Goal: Information Seeking & Learning: Learn about a topic

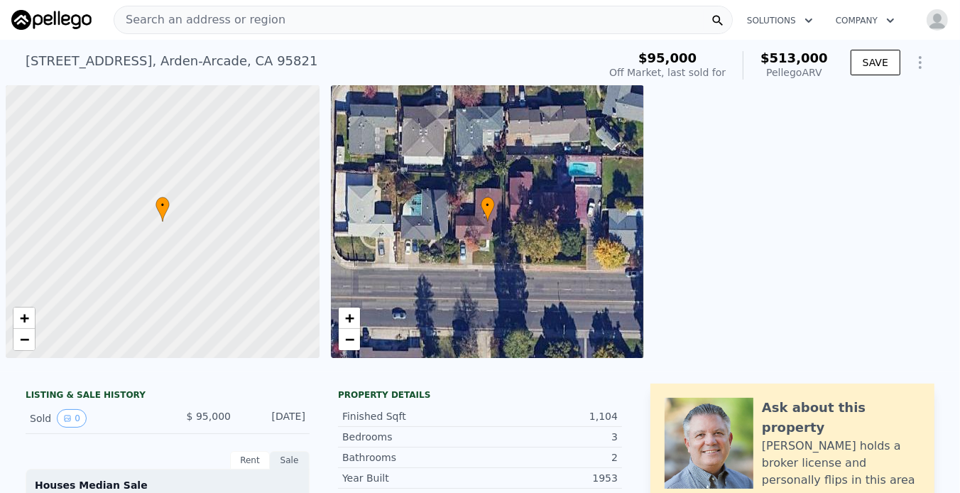
scroll to position [0, 6]
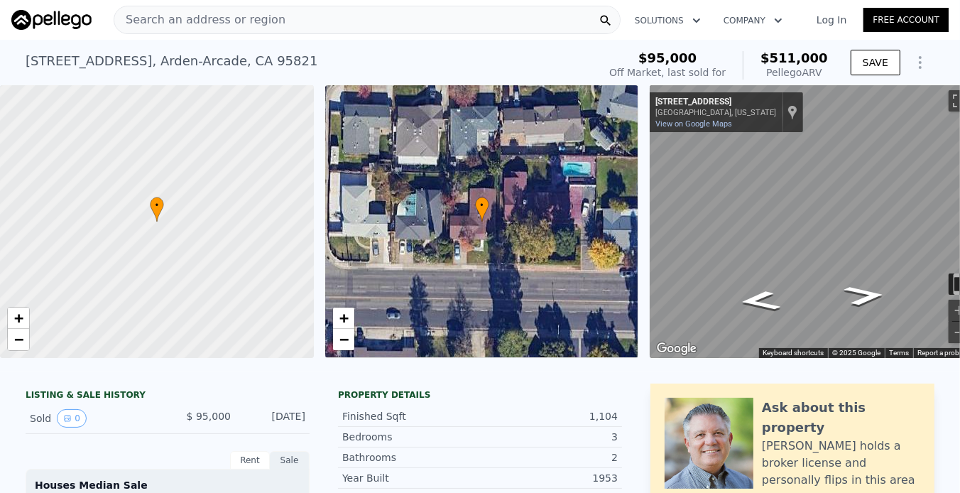
type input "2"
type input "1"
type input "1020"
type input "5663"
type input "$ 511,000"
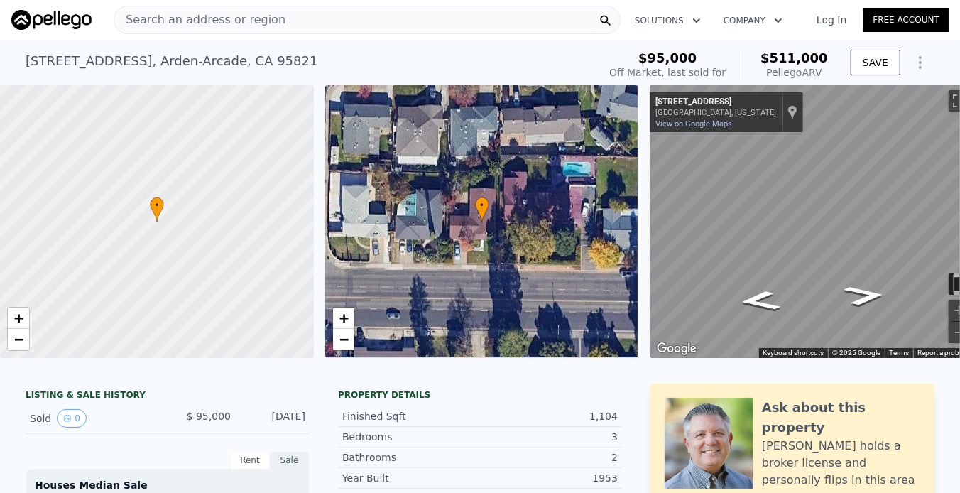
type input "$ 380,143"
click at [826, 19] on link "Log In" at bounding box center [831, 20] width 64 height 14
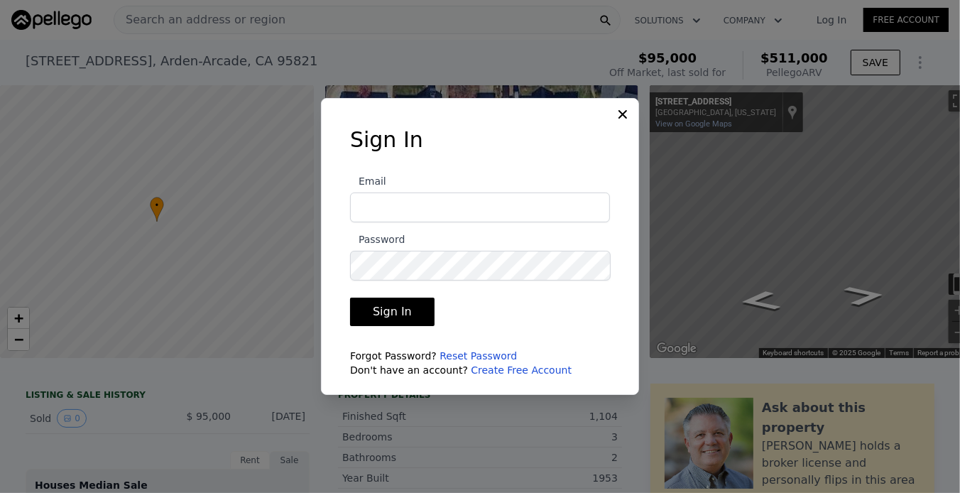
click at [407, 212] on input "Email" at bounding box center [480, 207] width 260 height 30
type input "[EMAIL_ADDRESS][DOMAIN_NAME]"
click at [392, 302] on button "Sign In" at bounding box center [392, 311] width 84 height 28
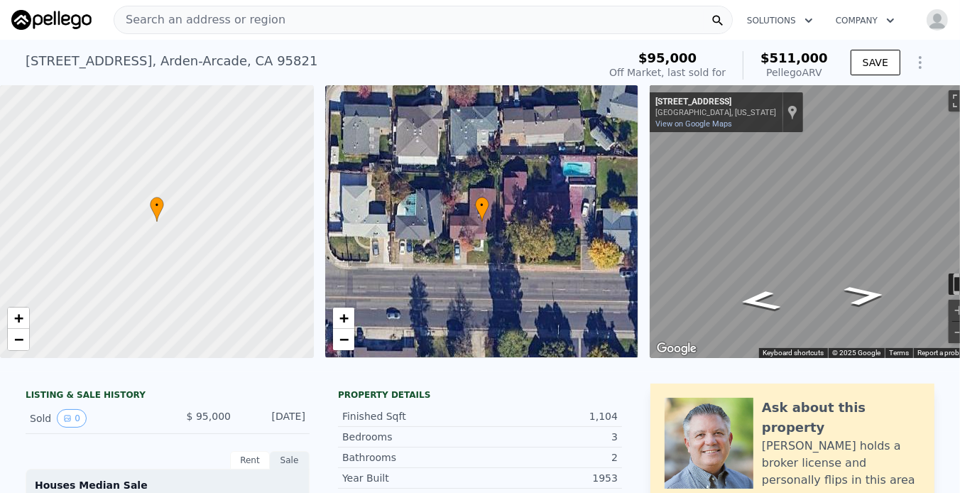
click at [152, 13] on span "Search an address or region" at bounding box center [199, 19] width 171 height 17
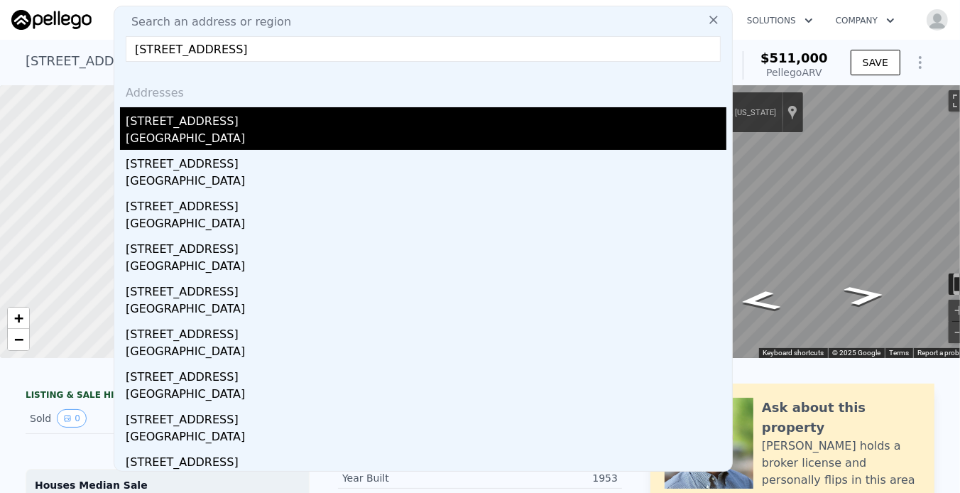
type input "[STREET_ADDRESS]"
click at [184, 128] on div "[STREET_ADDRESS]" at bounding box center [426, 118] width 601 height 23
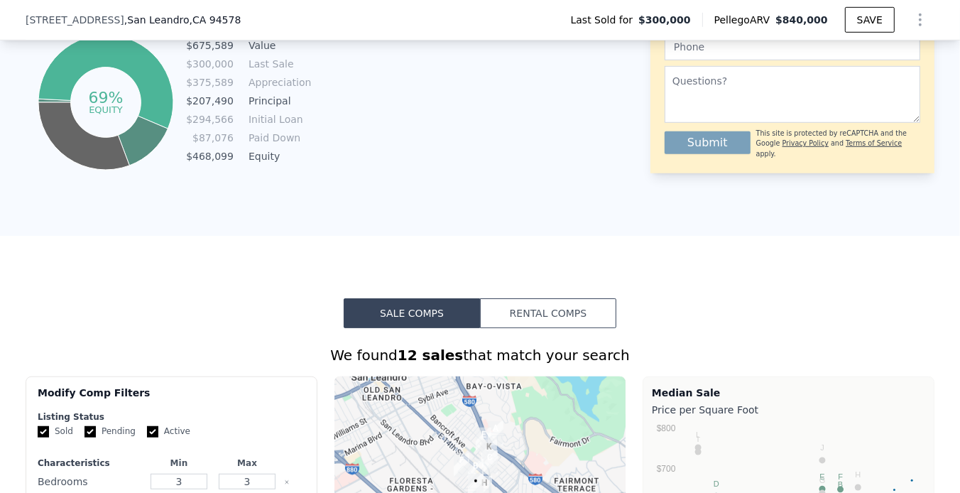
scroll to position [946, 0]
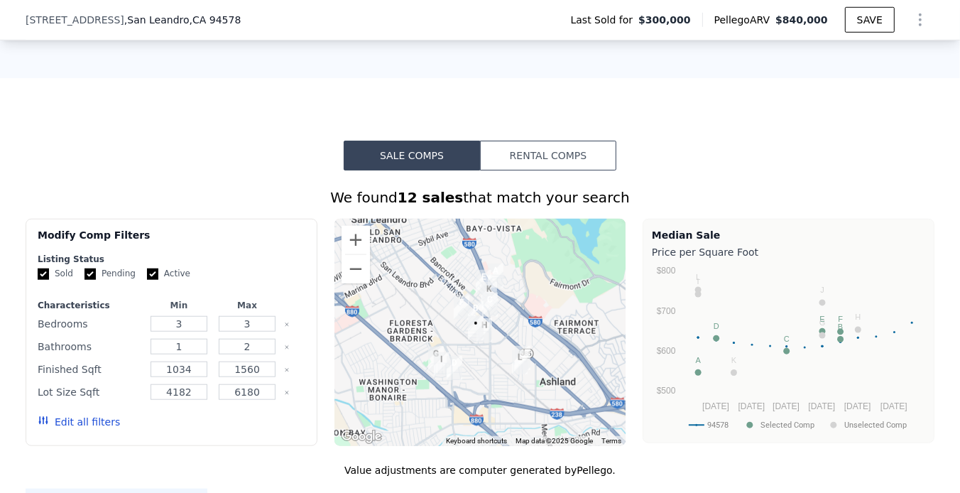
click at [39, 424] on icon "button" at bounding box center [43, 420] width 9 height 8
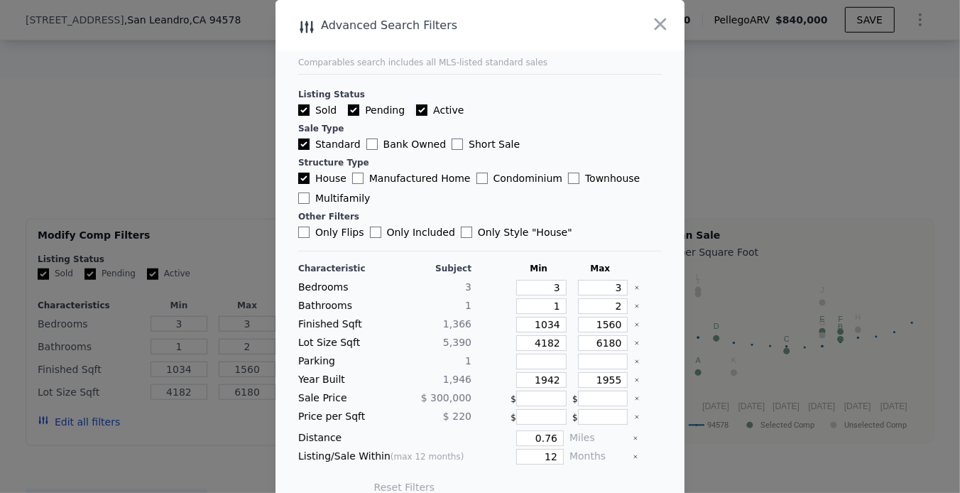
click at [416, 106] on input "Active" at bounding box center [421, 109] width 11 height 11
checkbox input "false"
click at [349, 104] on input "Pending" at bounding box center [353, 109] width 11 height 11
checkbox input "false"
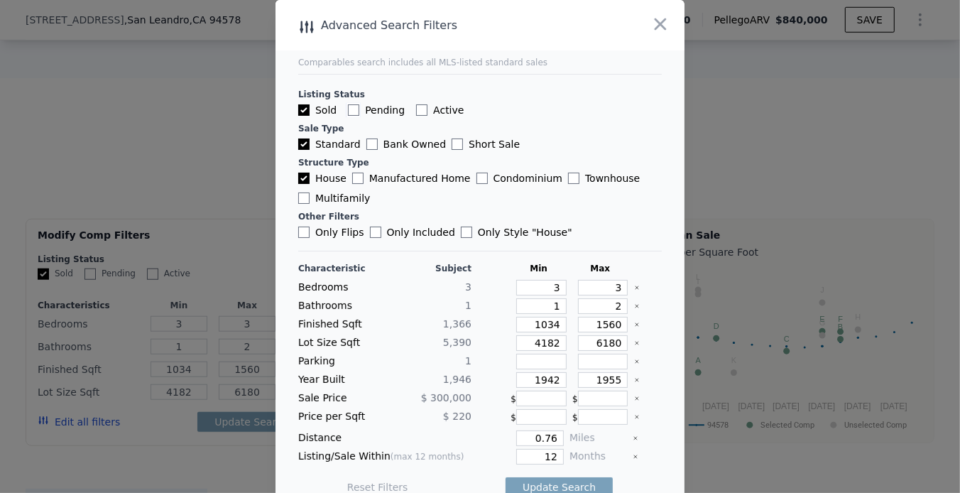
checkbox input "false"
click at [523, 327] on input "1034" at bounding box center [541, 325] width 50 height 16
drag, startPoint x: 515, startPoint y: 324, endPoint x: 552, endPoint y: 319, distance: 37.9
click at [552, 319] on div "Finished Sqft 1,366 1034 1560" at bounding box center [479, 325] width 363 height 16
click at [547, 319] on input "1034" at bounding box center [541, 325] width 50 height 16
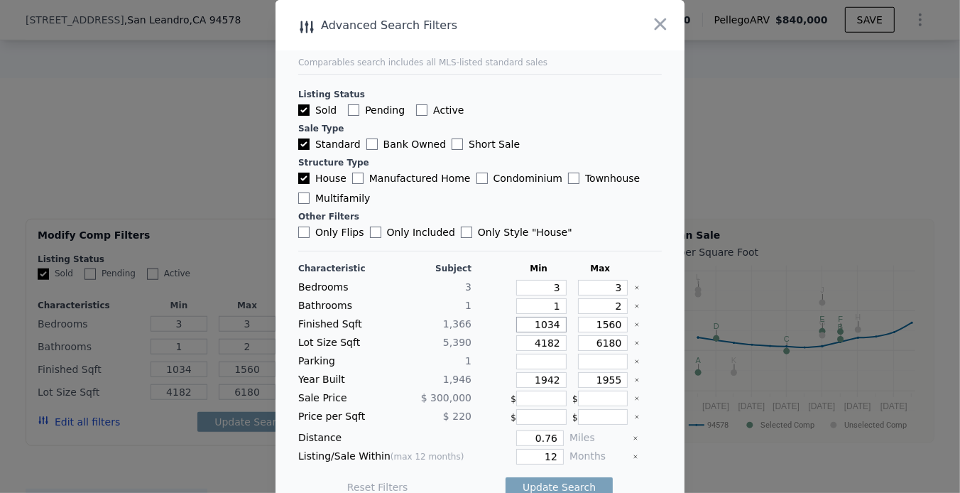
drag, startPoint x: 547, startPoint y: 321, endPoint x: 521, endPoint y: 322, distance: 25.6
click at [521, 322] on input "1034" at bounding box center [541, 325] width 50 height 16
drag, startPoint x: 585, startPoint y: 327, endPoint x: 613, endPoint y: 321, distance: 29.1
click at [613, 321] on div "Finished Sqft 1,366 1560" at bounding box center [479, 325] width 363 height 16
drag, startPoint x: 518, startPoint y: 342, endPoint x: 571, endPoint y: 342, distance: 53.2
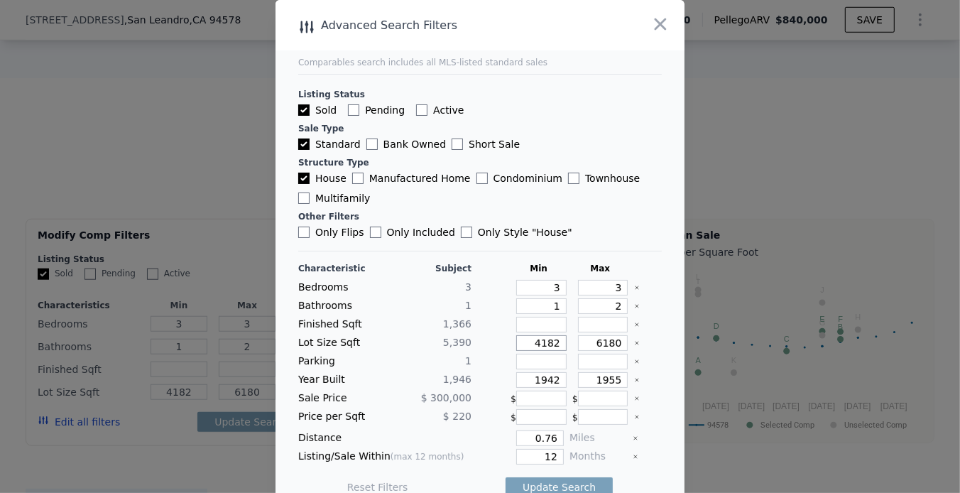
click at [571, 342] on div "Lot Size Sqft 5,390 4182 6180" at bounding box center [479, 343] width 363 height 16
drag, startPoint x: 579, startPoint y: 341, endPoint x: 613, endPoint y: 334, distance: 34.8
click at [613, 335] on div "Lot Size Sqft 5,390 6180" at bounding box center [479, 343] width 363 height 16
click at [603, 377] on input "1955" at bounding box center [603, 380] width 50 height 16
click at [608, 376] on input "1955" at bounding box center [603, 380] width 50 height 16
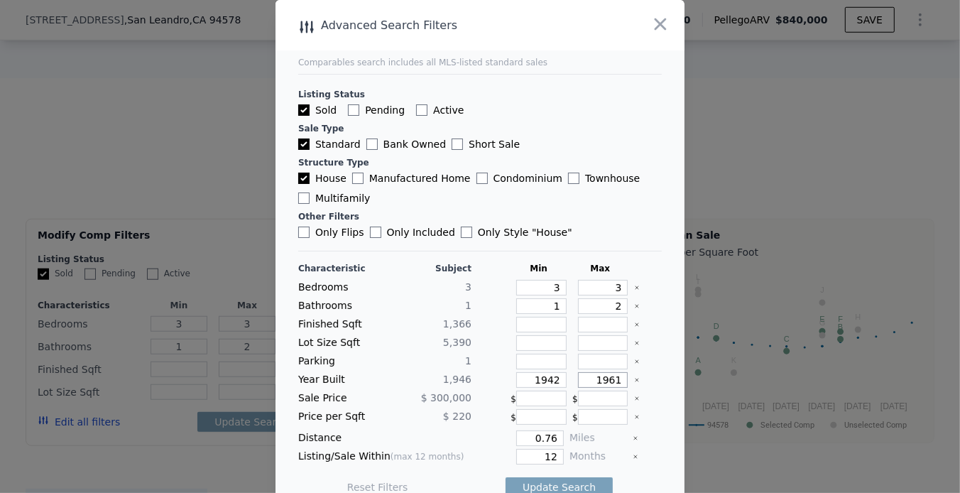
type input "1961"
click at [559, 378] on div "Year Built 1,946 1942 1961" at bounding box center [479, 380] width 363 height 16
drag, startPoint x: 522, startPoint y: 435, endPoint x: 583, endPoint y: 435, distance: 61.8
click at [583, 435] on div "Distance 0.76 Miles" at bounding box center [479, 438] width 363 height 16
type input "5"
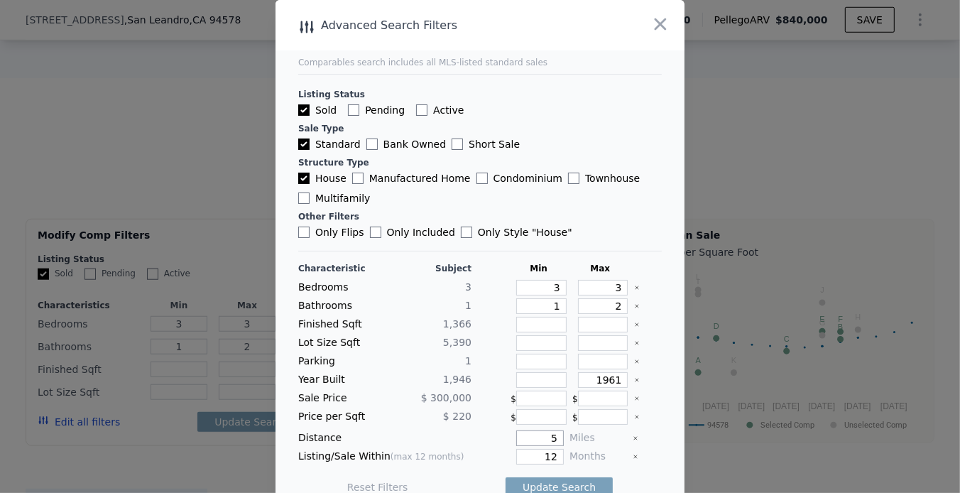
click at [542, 437] on input "5" at bounding box center [540, 438] width 48 height 16
type input "5"
type input "0.5"
click at [530, 454] on input "12" at bounding box center [540, 457] width 48 height 16
drag, startPoint x: 515, startPoint y: 453, endPoint x: 557, endPoint y: 451, distance: 41.9
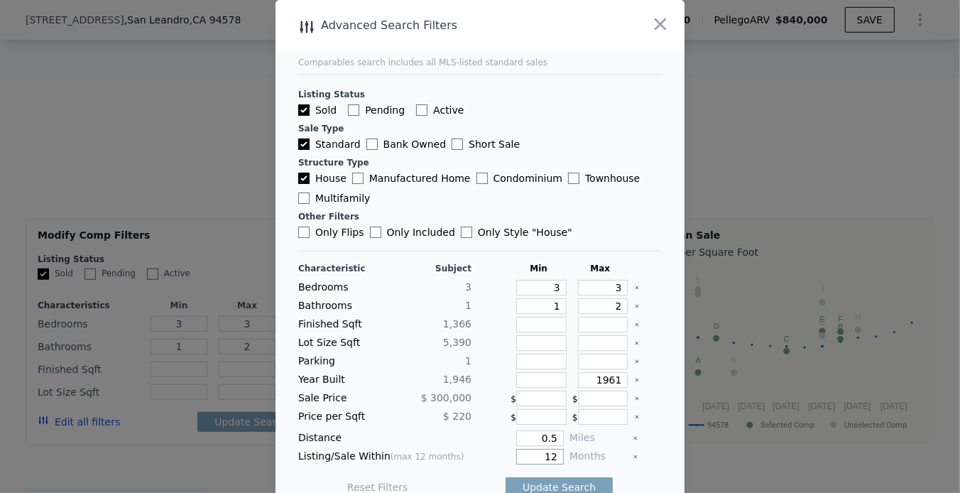
click at [557, 451] on div "Listing/Sale Within (max 12 months) 12 Months" at bounding box center [479, 457] width 363 height 16
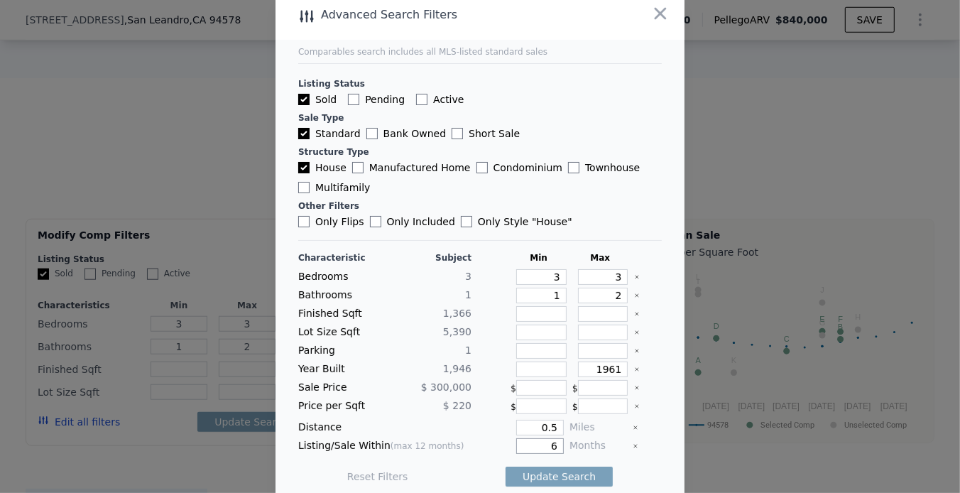
scroll to position [18, 0]
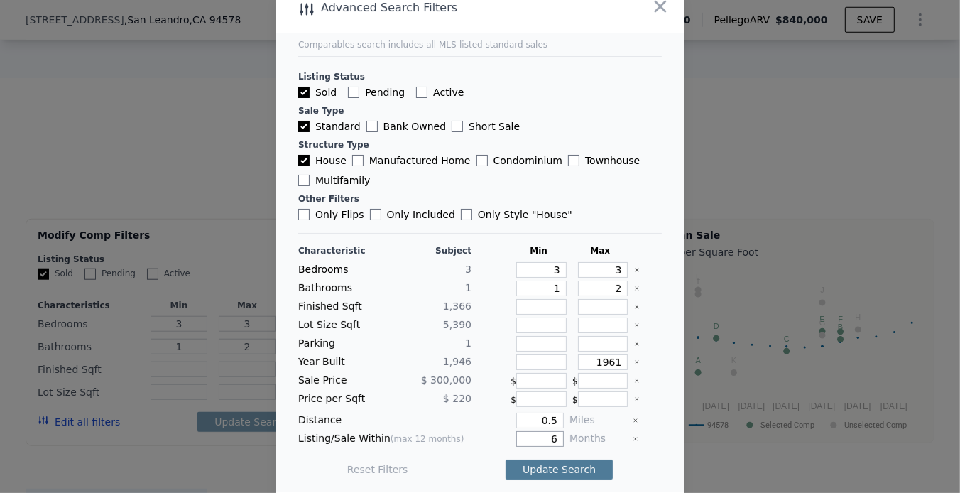
type input "6"
click at [550, 461] on button "Update Search" at bounding box center [558, 469] width 107 height 20
checkbox input "false"
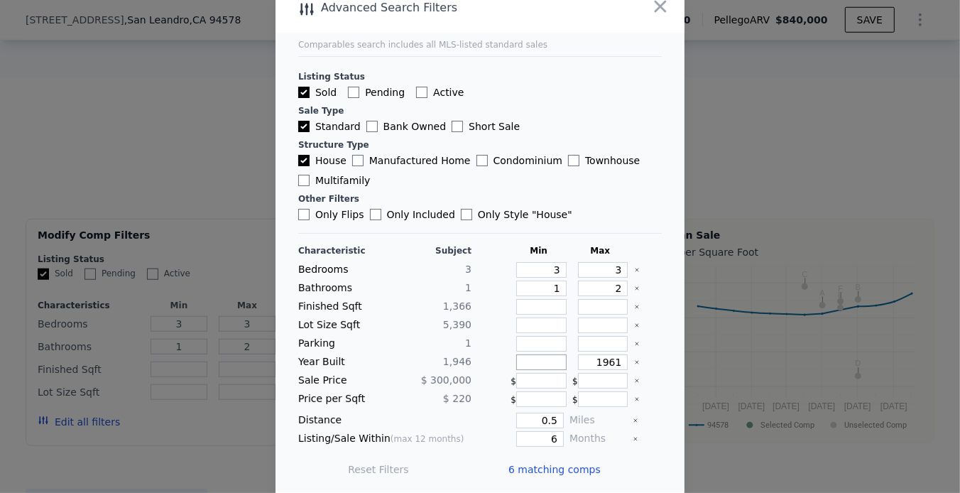
click at [533, 360] on input "number" at bounding box center [541, 362] width 50 height 16
click at [525, 304] on input "number" at bounding box center [541, 307] width 50 height 16
type input "1"
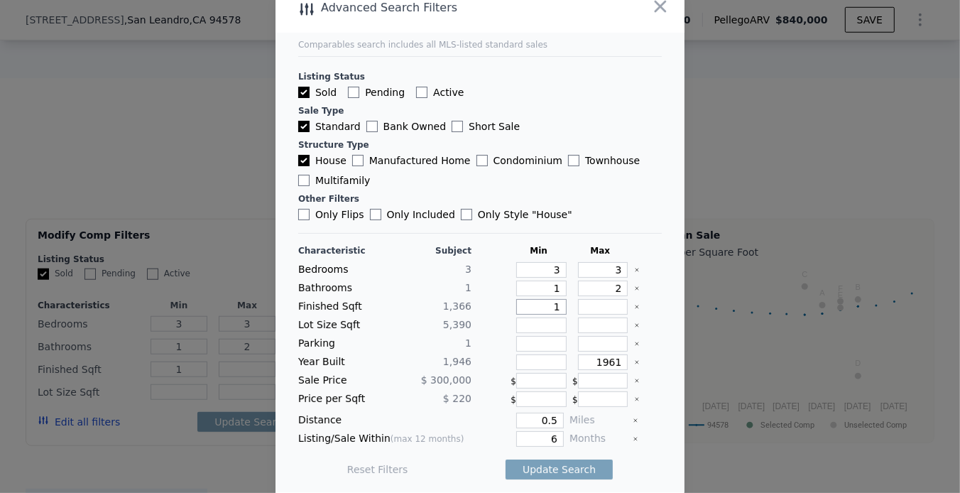
type input "11"
type input "116"
type input "1165"
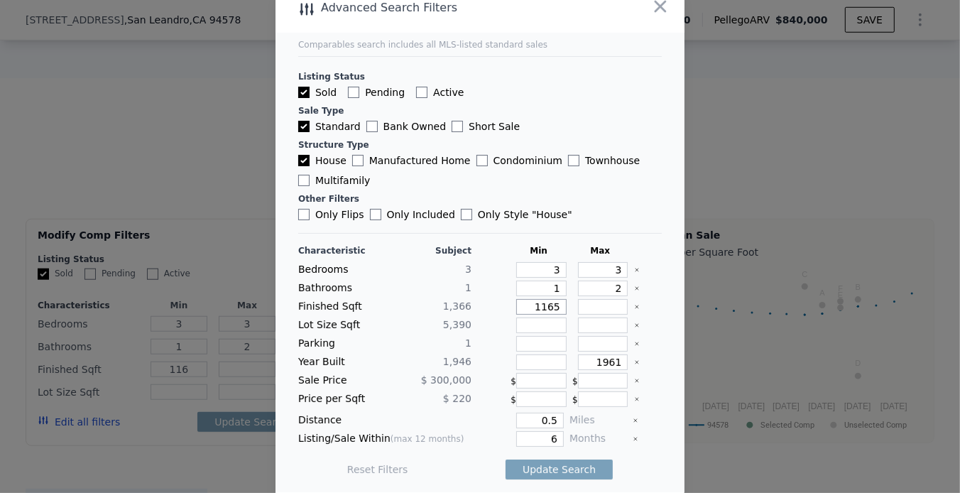
type input "1165"
click at [598, 306] on input "number" at bounding box center [603, 307] width 50 height 16
type input "1"
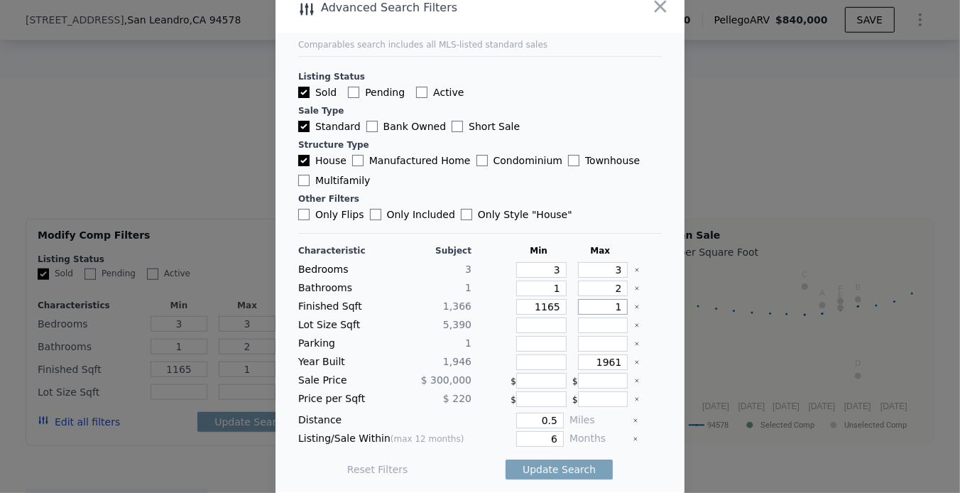
type input "15"
type input "156"
type input "1565"
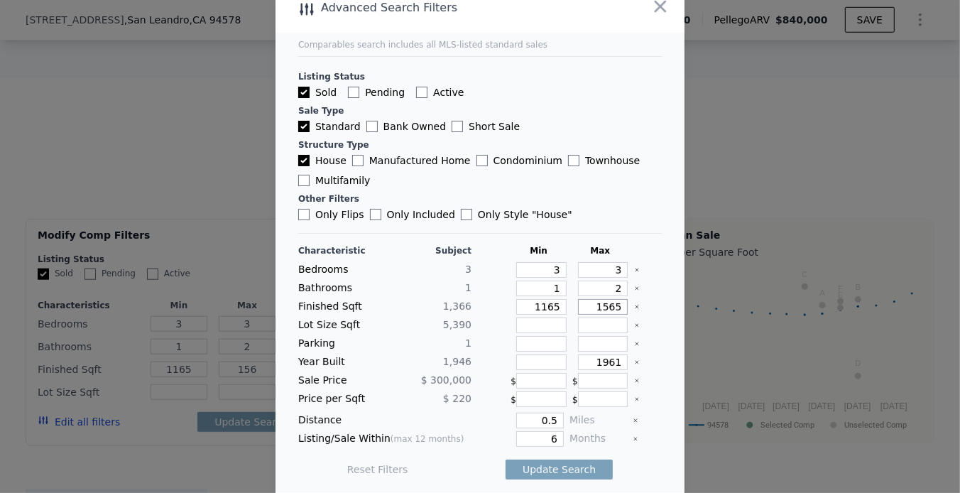
type input "1565"
click at [547, 467] on button "Update Search" at bounding box center [558, 469] width 107 height 20
click at [539, 463] on span "3 matching comps" at bounding box center [554, 469] width 92 height 14
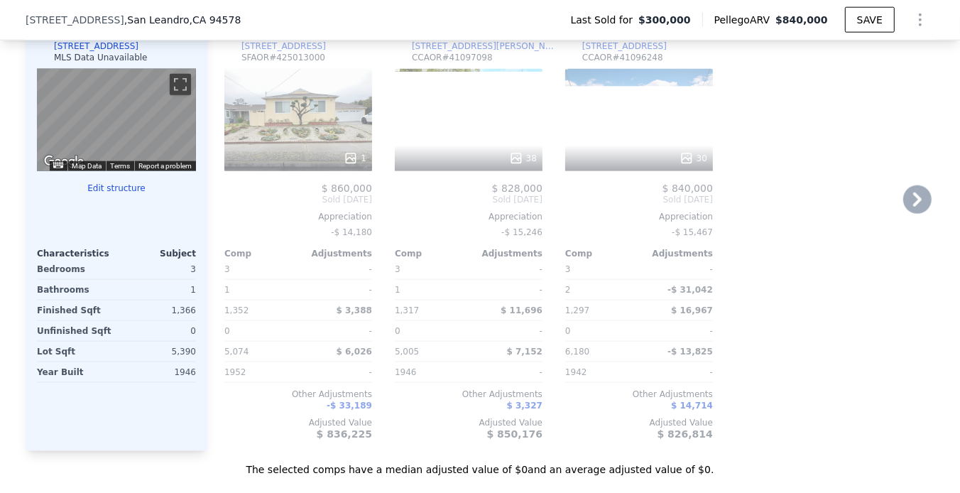
scroll to position [1340, 0]
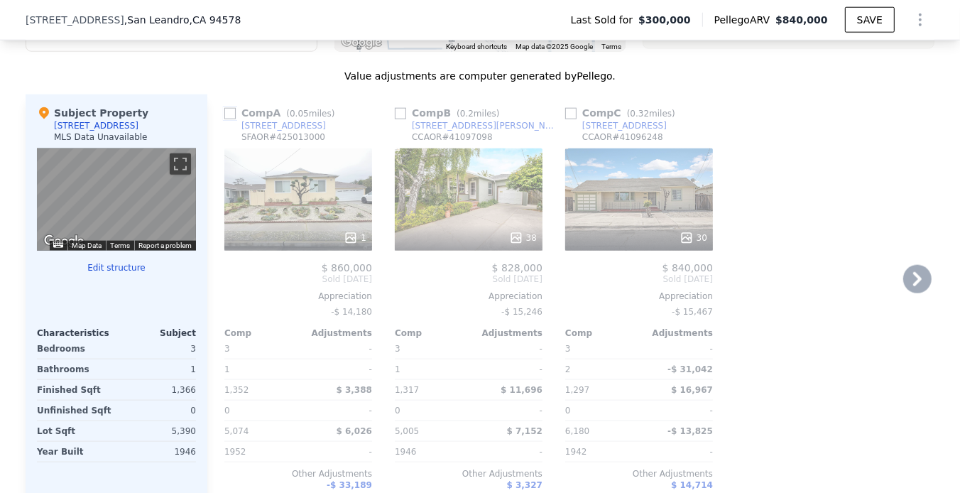
click at [226, 119] on input "checkbox" at bounding box center [229, 113] width 11 height 11
checkbox input "true"
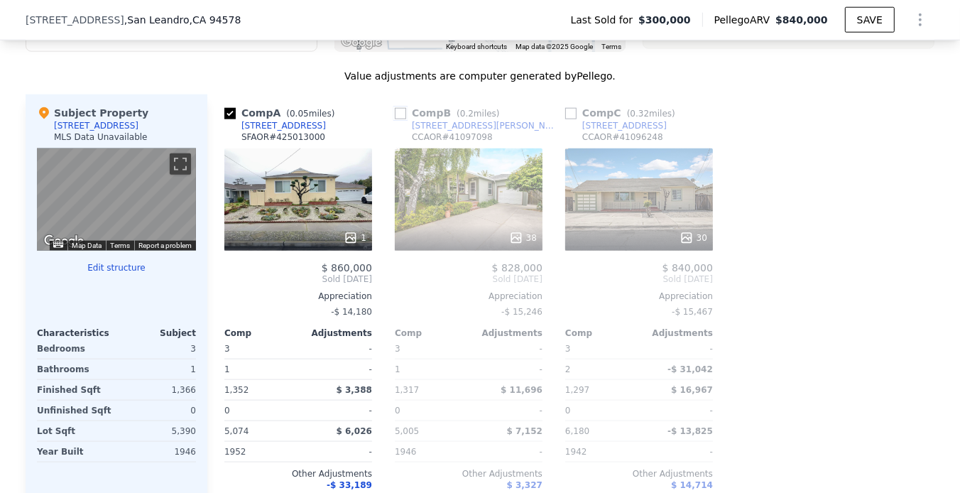
drag, startPoint x: 390, startPoint y: 126, endPoint x: 413, endPoint y: 124, distance: 22.8
click at [395, 119] on input "checkbox" at bounding box center [400, 113] width 11 height 11
checkbox input "true"
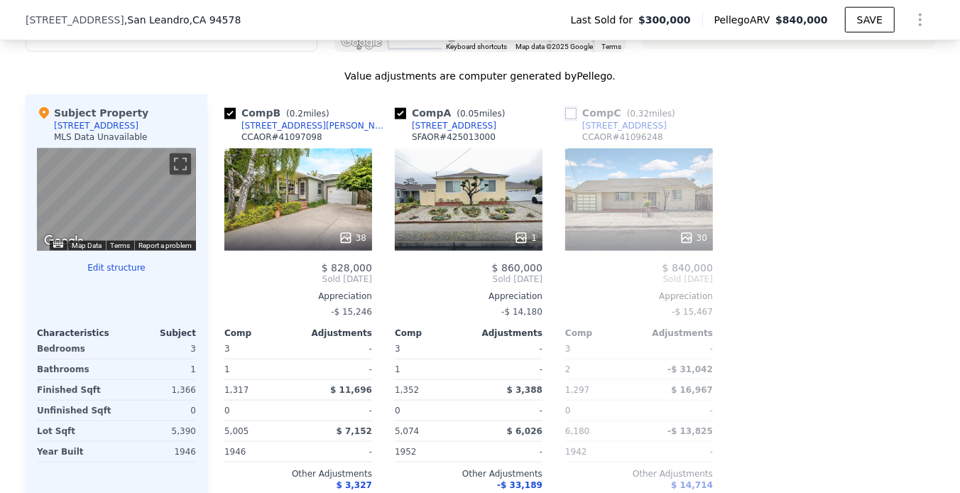
click at [565, 119] on input "checkbox" at bounding box center [570, 113] width 11 height 11
checkbox input "true"
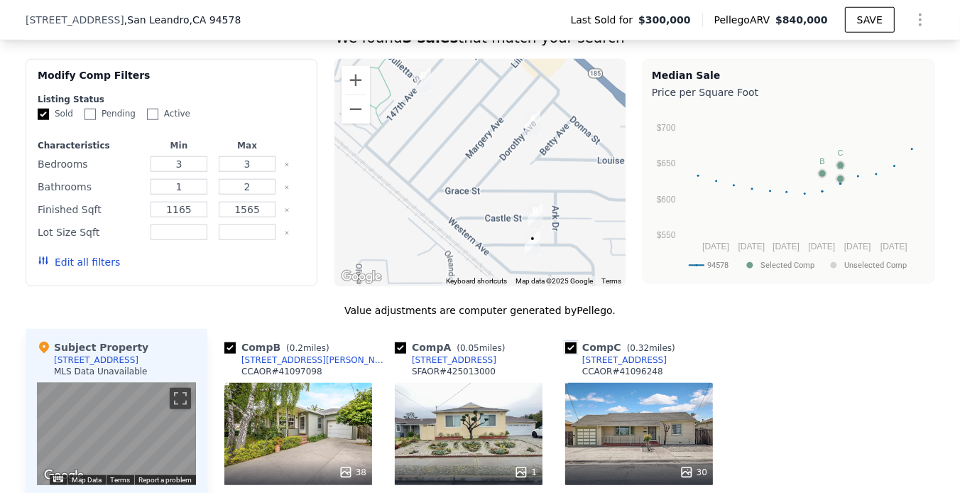
scroll to position [1104, 0]
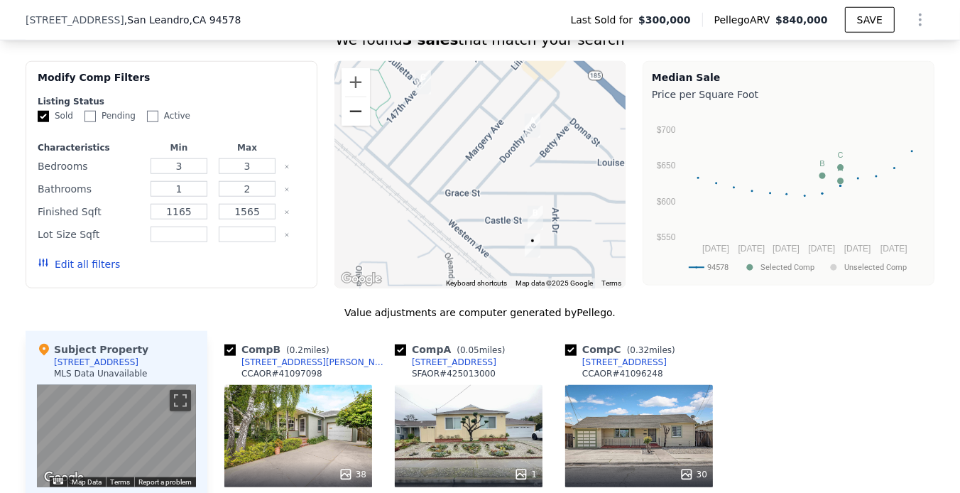
click at [344, 122] on button "Zoom out" at bounding box center [355, 111] width 28 height 28
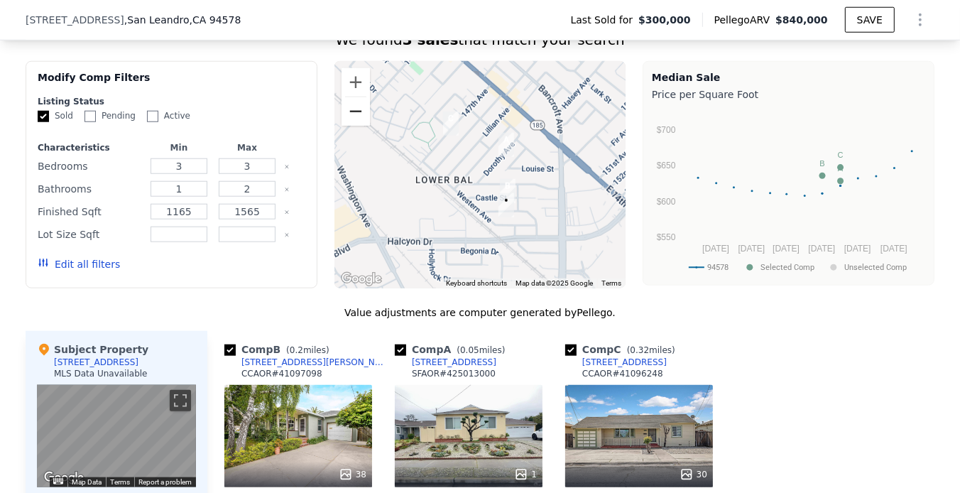
click at [345, 122] on button "Zoom out" at bounding box center [355, 111] width 28 height 28
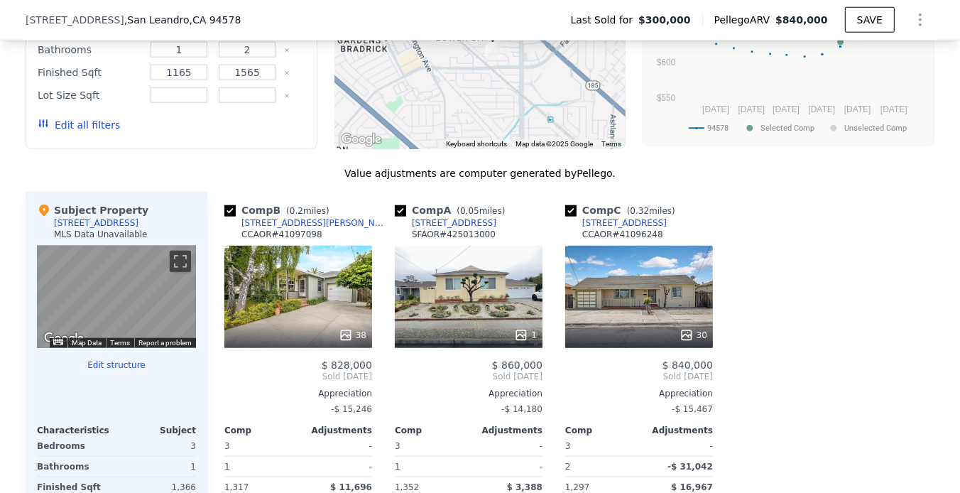
scroll to position [1261, 0]
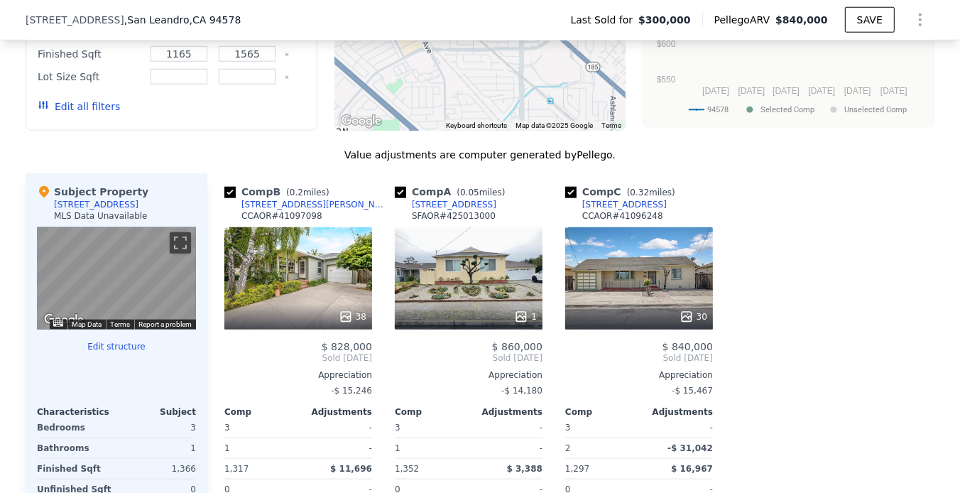
click at [314, 285] on div "38" at bounding box center [298, 278] width 148 height 102
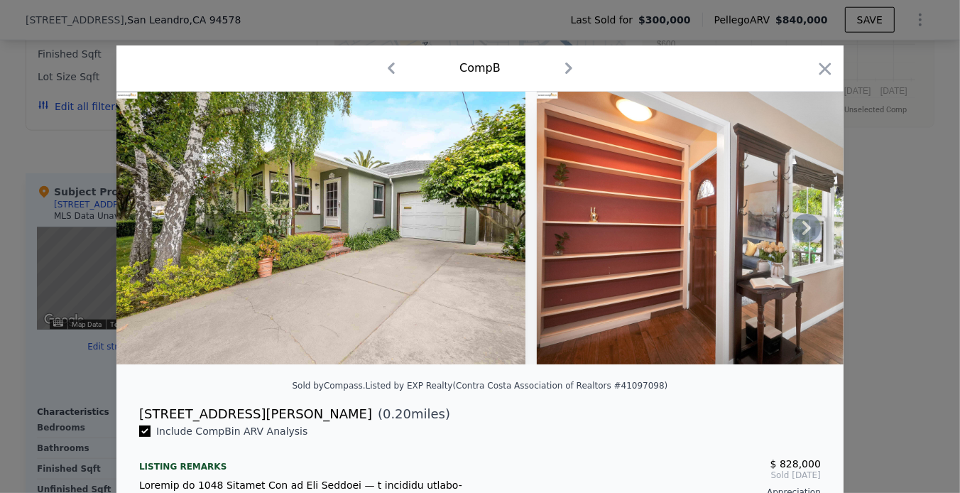
click at [804, 226] on icon at bounding box center [806, 228] width 28 height 28
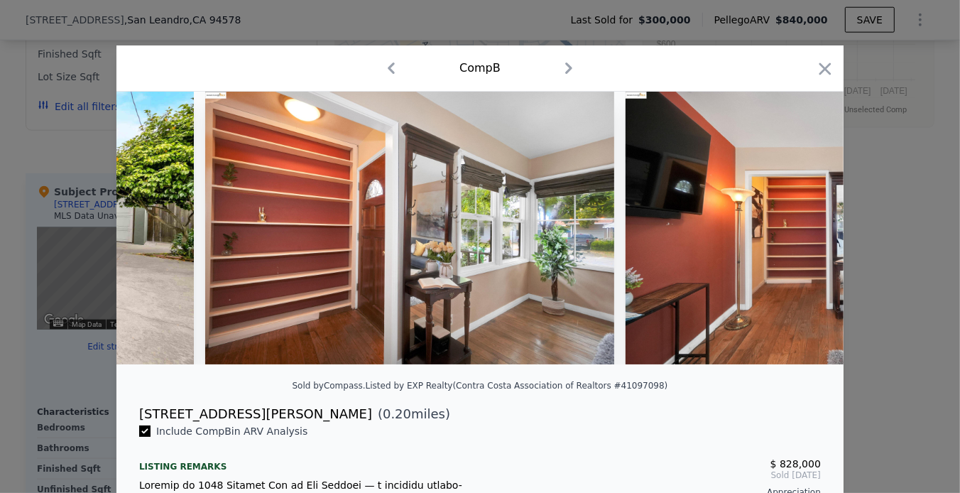
scroll to position [0, 341]
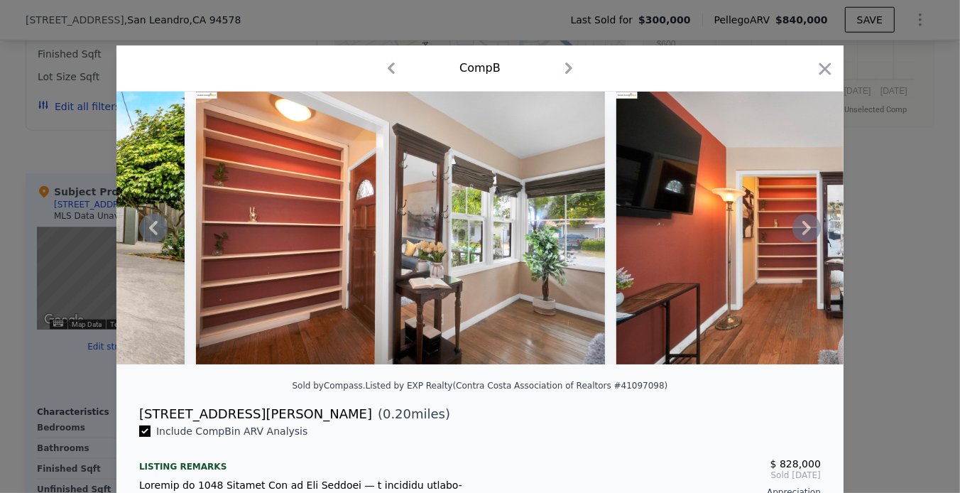
click at [797, 232] on icon at bounding box center [806, 228] width 28 height 28
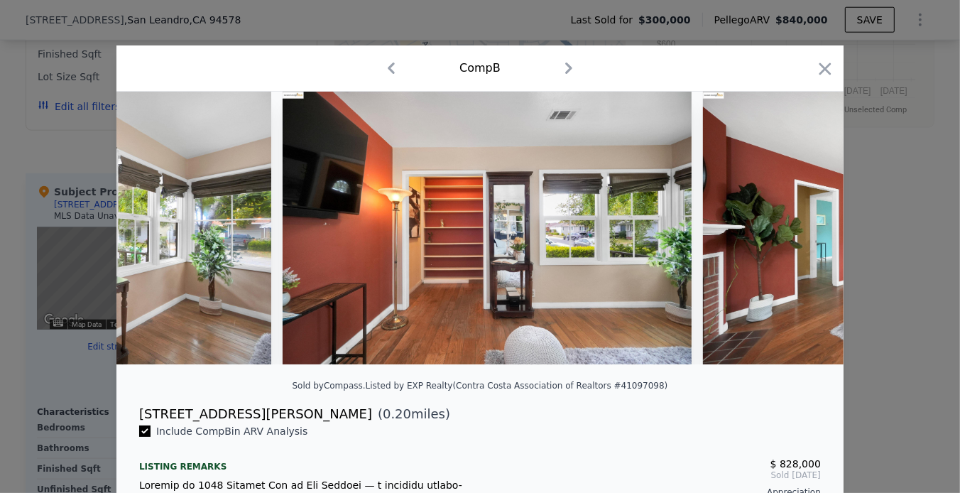
scroll to position [0, 681]
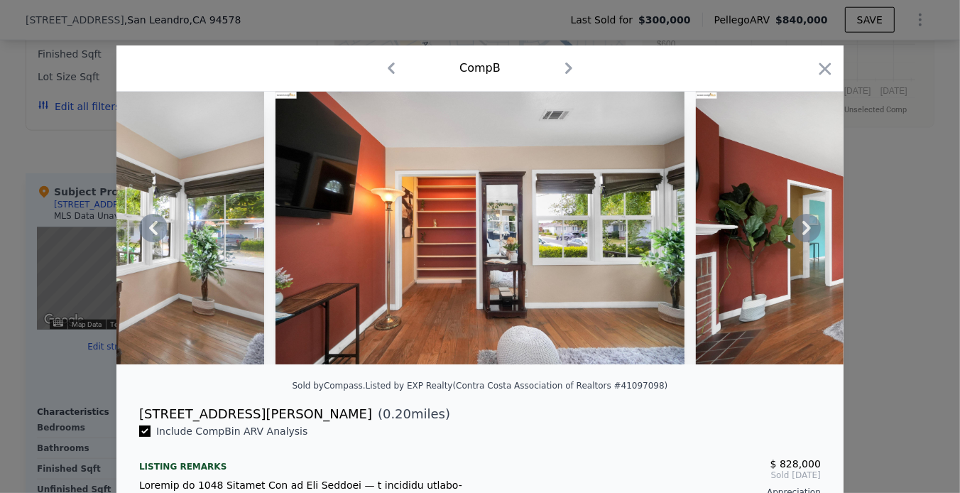
click at [799, 231] on icon at bounding box center [806, 228] width 28 height 28
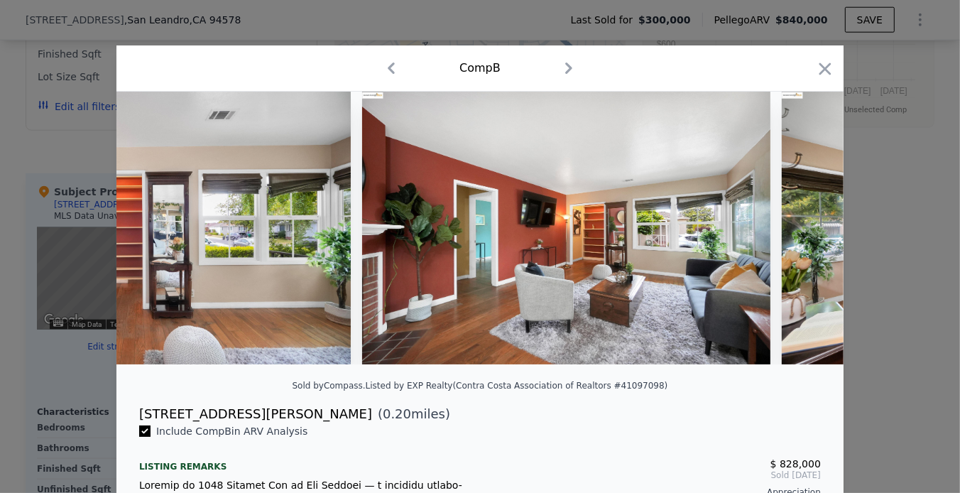
scroll to position [0, 1022]
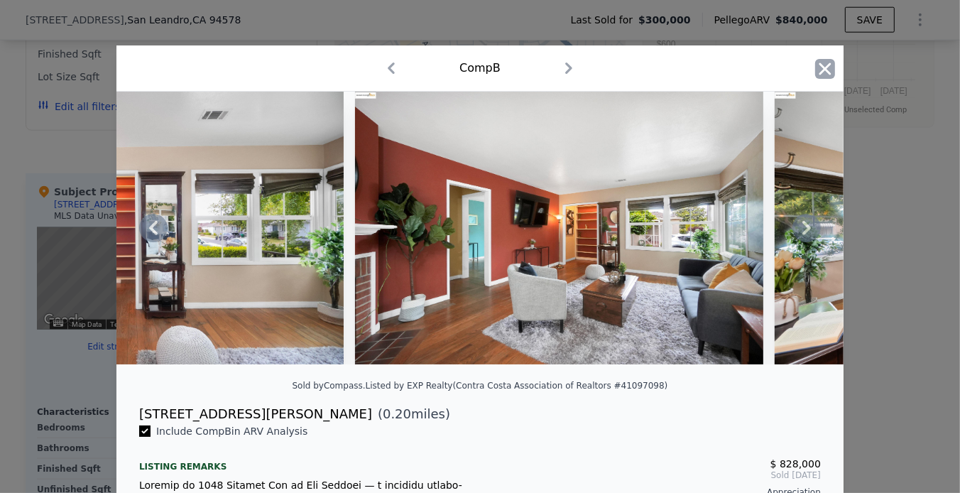
click at [819, 62] on icon "button" at bounding box center [825, 68] width 12 height 12
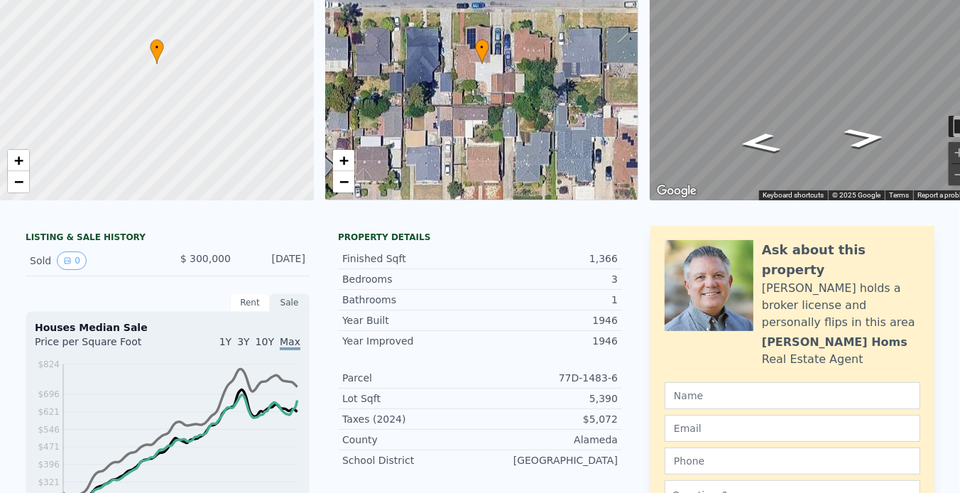
scroll to position [5, 0]
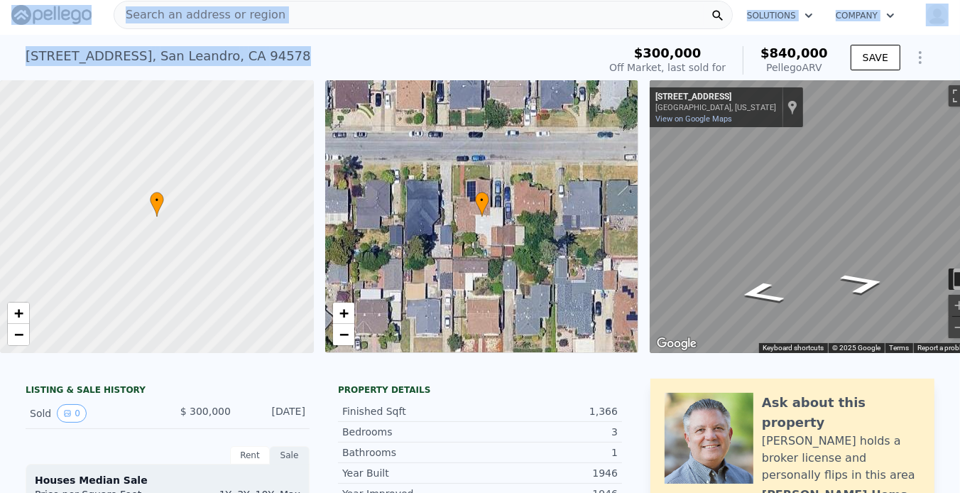
drag, startPoint x: 233, startPoint y: 54, endPoint x: -2, endPoint y: 55, distance: 235.0
click at [0, 55] on html "Search an address or region Solutions Company Open main menu Open user menu [ST…" at bounding box center [480, 246] width 960 height 493
click at [161, 48] on div "[STREET_ADDRESS]" at bounding box center [168, 56] width 285 height 20
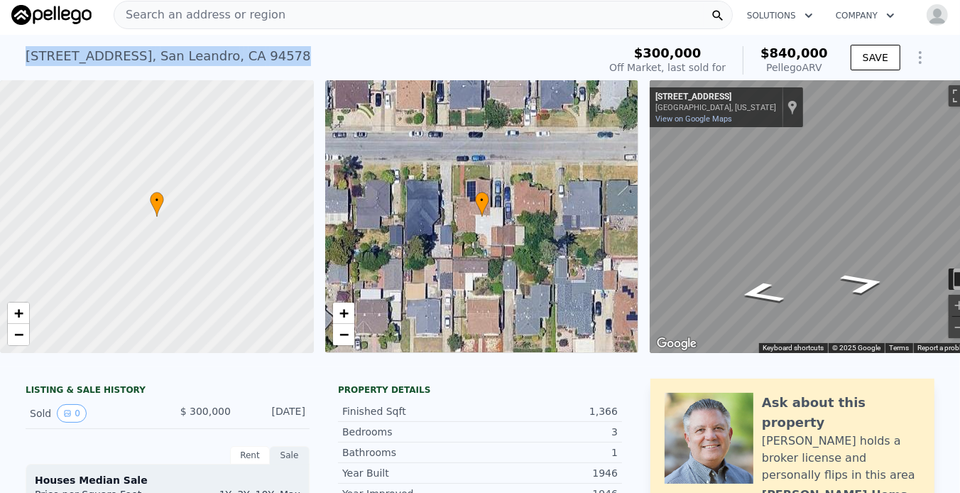
drag, startPoint x: 229, startPoint y: 51, endPoint x: 31, endPoint y: 56, distance: 197.4
click at [26, 55] on div "[STREET_ADDRESS] Sold [DATE] for $300k (~ARV $840k )" at bounding box center [309, 60] width 566 height 40
copy div "[STREET_ADDRESS]"
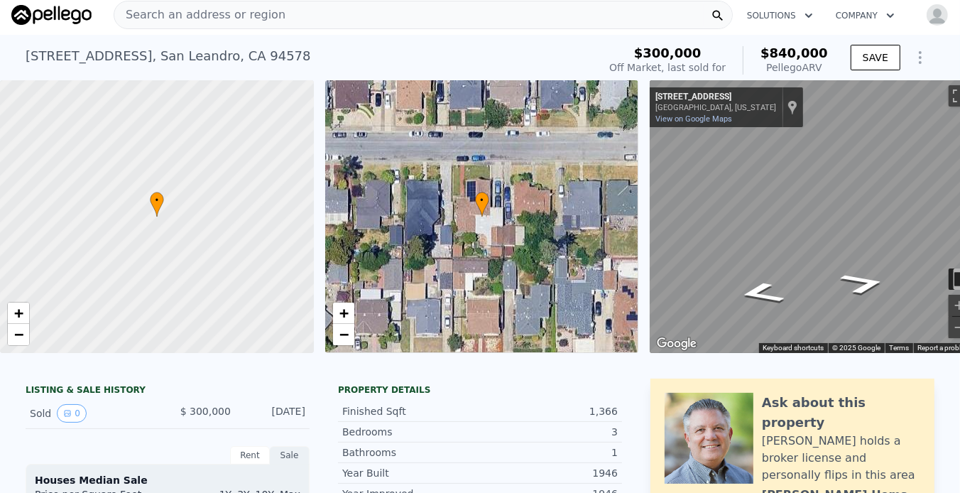
click at [202, 7] on span "Search an address or region" at bounding box center [199, 14] width 171 height 17
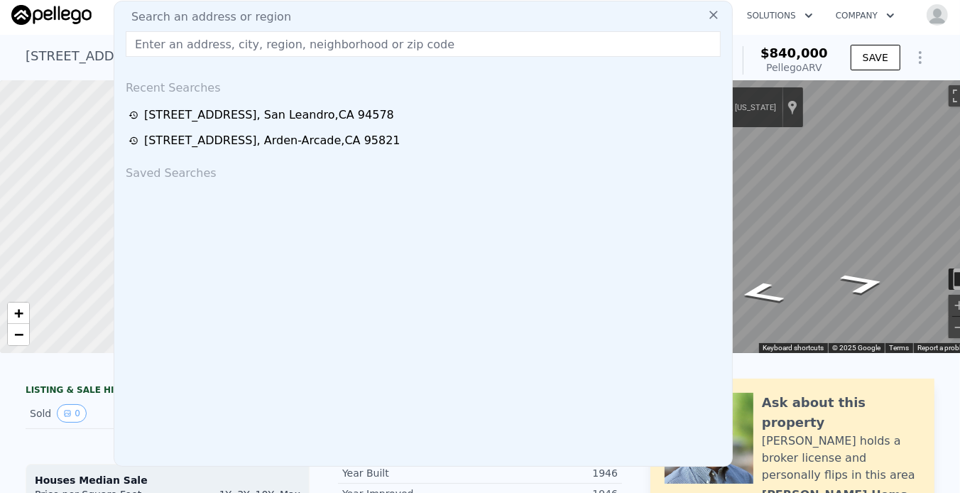
checkbox input "true"
type input "1034"
type input "1560"
type input "4182"
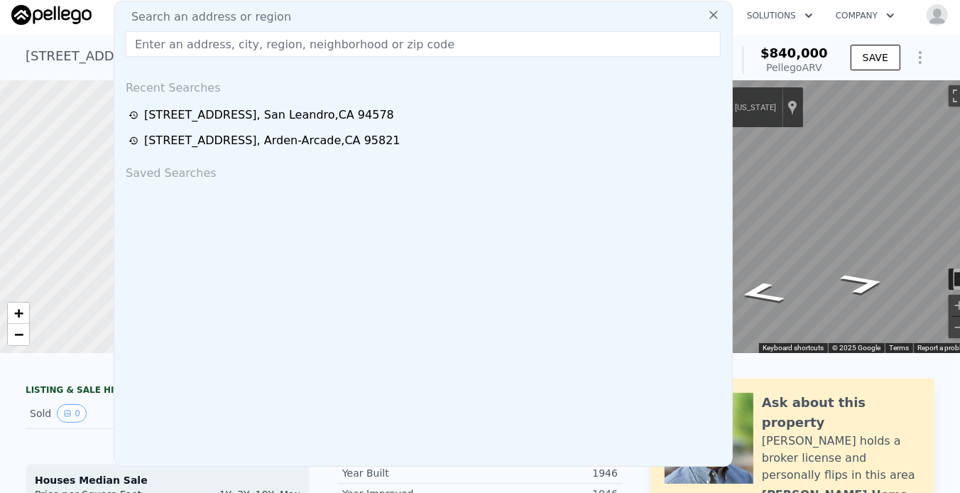
type input "6180"
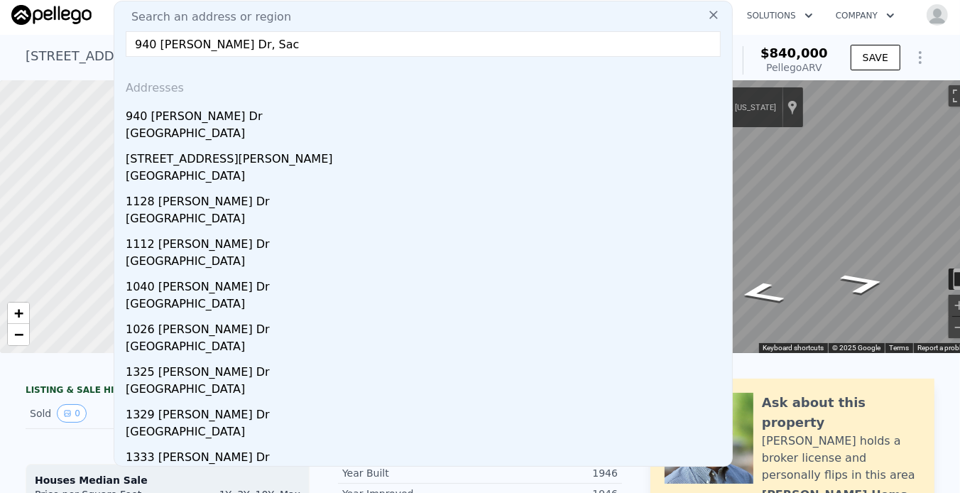
click at [226, 45] on input "940 [PERSON_NAME] Dr, Sac" at bounding box center [423, 44] width 595 height 26
click at [230, 48] on input "940 [PERSON_NAME] Dr, Sac" at bounding box center [423, 44] width 595 height 26
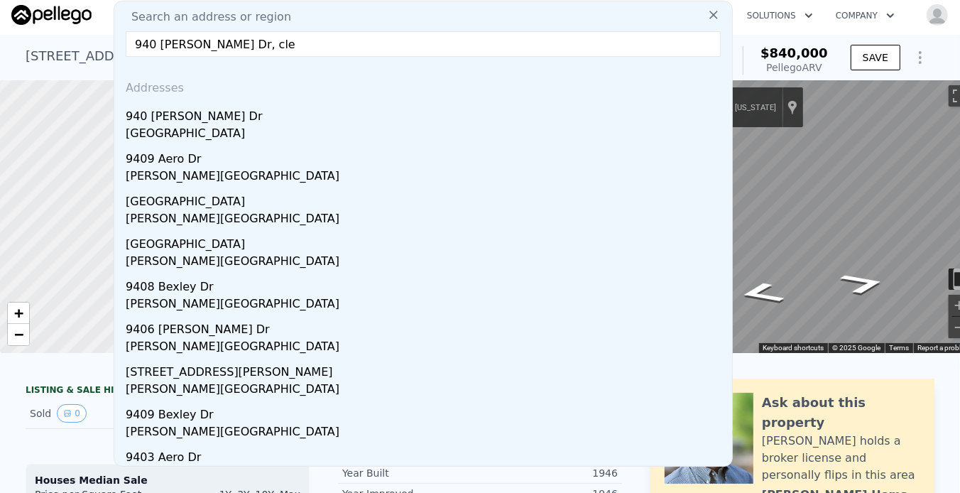
drag, startPoint x: 246, startPoint y: 45, endPoint x: 95, endPoint y: 48, distance: 150.5
paste input "Sac"
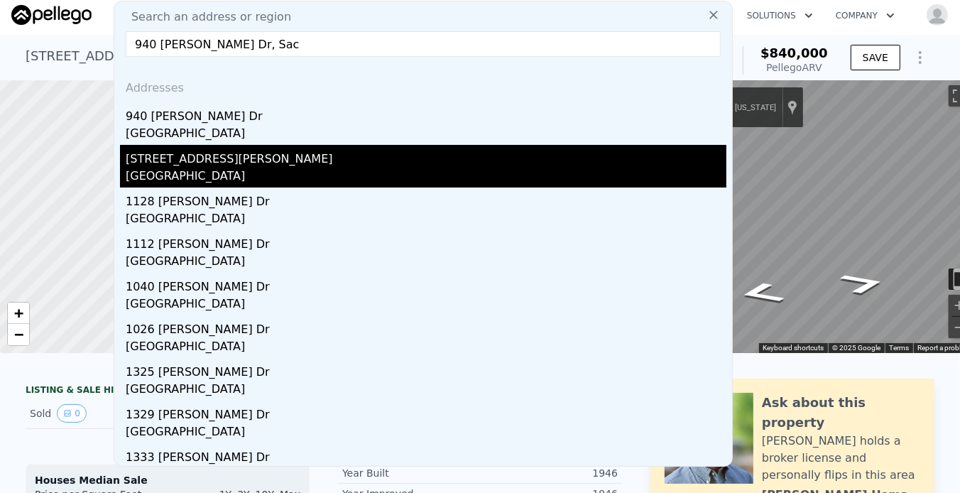
type input "940 [PERSON_NAME] Dr, Sac"
click at [187, 157] on div "[STREET_ADDRESS][PERSON_NAME]" at bounding box center [426, 156] width 601 height 23
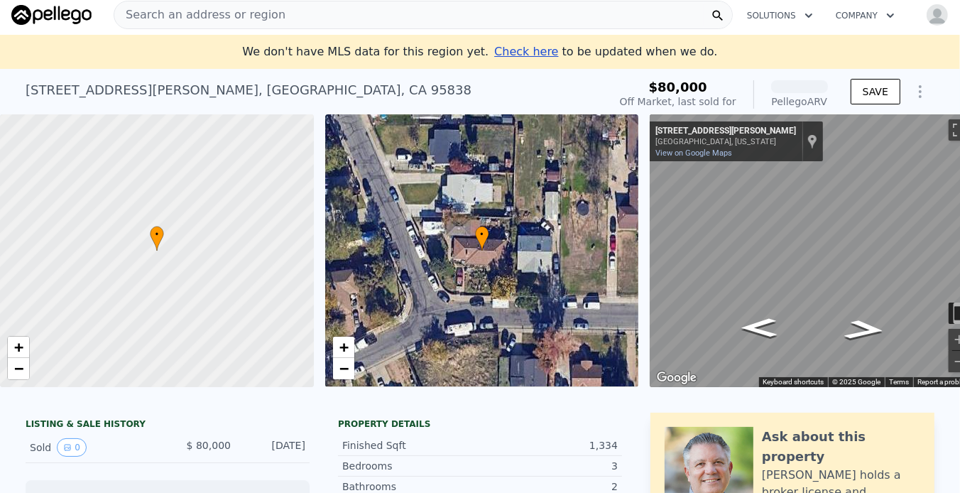
click at [186, 4] on div "Search an address or region" at bounding box center [199, 14] width 171 height 27
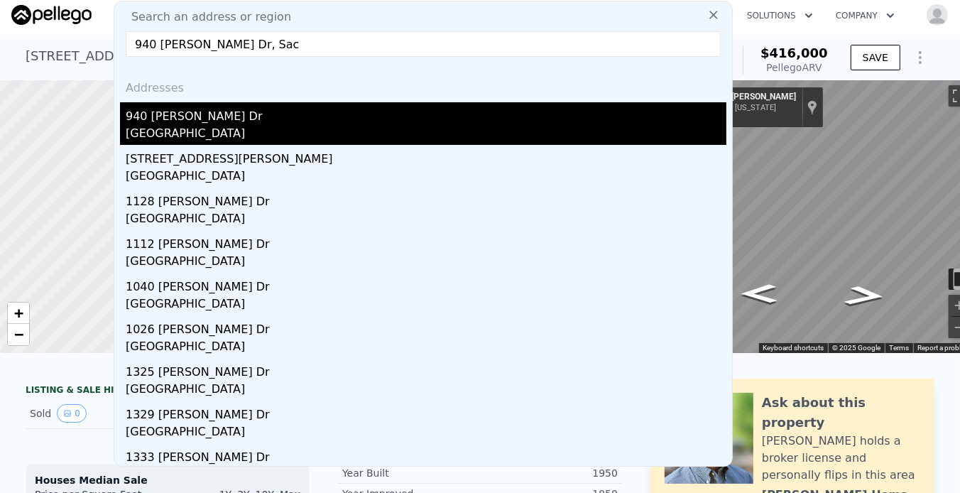
type input "940 [PERSON_NAME] Dr, Sac"
click at [160, 121] on div "940 [PERSON_NAME] Dr" at bounding box center [426, 113] width 601 height 23
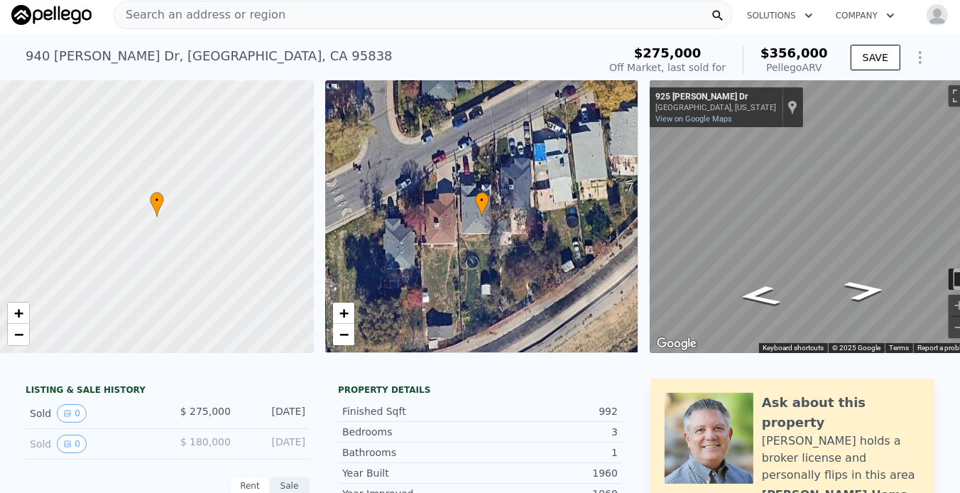
click at [160, 121] on div at bounding box center [157, 216] width 376 height 327
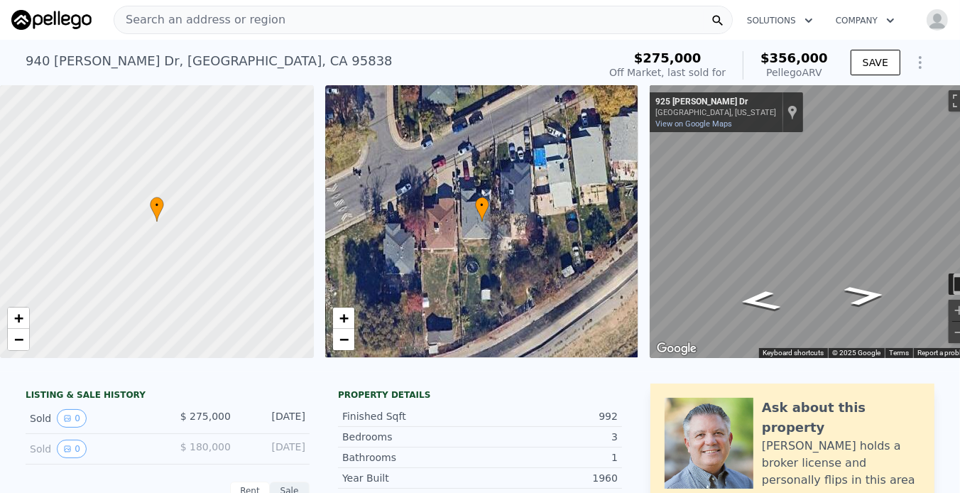
click at [182, 10] on div "Search an address or region" at bounding box center [199, 19] width 171 height 27
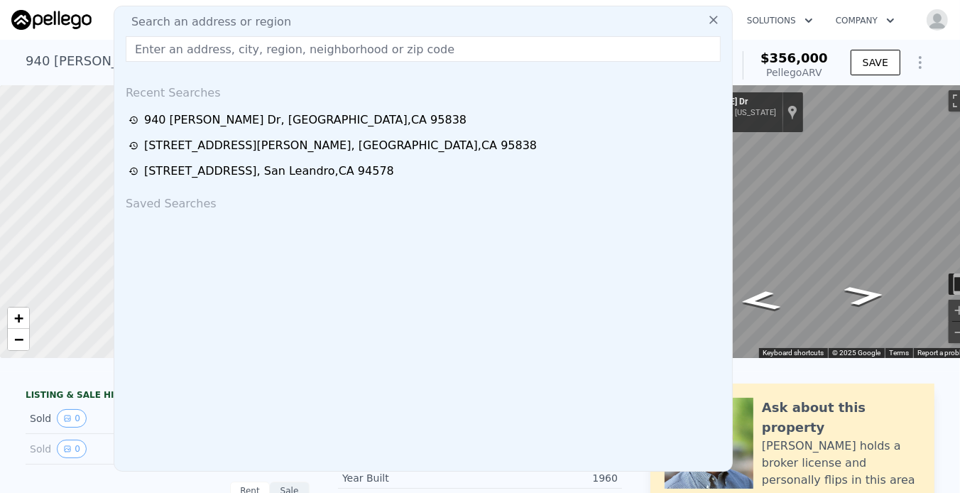
click at [151, 48] on input "text" at bounding box center [423, 49] width 595 height 26
type input "[STREET_ADDRESS]"
